Goal: Task Accomplishment & Management: Manage account settings

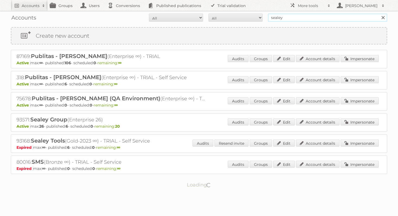
click at [308, 20] on input "sealey" at bounding box center [327, 18] width 119 height 8
type input "smisthsonian"
click at [378, 14] on input "Search" at bounding box center [382, 18] width 8 height 8
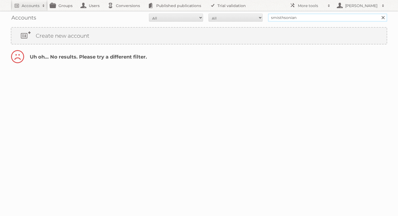
click at [279, 18] on input "smisthsonian" at bounding box center [327, 18] width 119 height 8
type input "smithsonian"
click at [378, 14] on input "Search" at bounding box center [382, 18] width 8 height 8
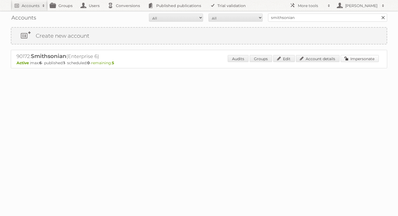
click at [348, 60] on link "Impersonate" at bounding box center [359, 58] width 38 height 7
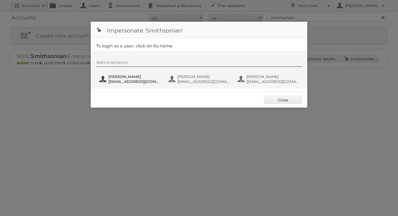
click at [131, 75] on span "Amy Bulson" at bounding box center [134, 76] width 52 height 5
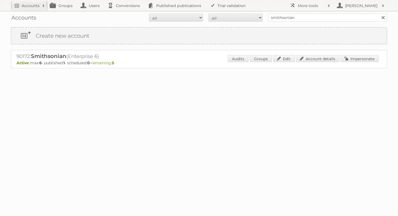
click at [313, 62] on div "Audits Groups Edit Account details Impersonate" at bounding box center [303, 59] width 151 height 8
click at [312, 59] on link "Account details" at bounding box center [318, 58] width 44 height 7
